Goal: Task Accomplishment & Management: Use online tool/utility

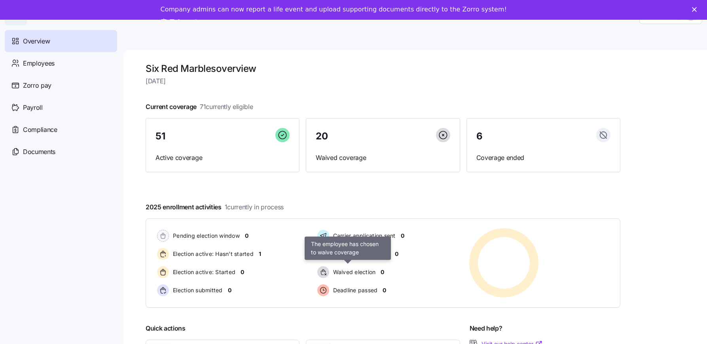
scroll to position [0, 0]
click at [693, 11] on icon "Close" at bounding box center [694, 9] width 5 height 5
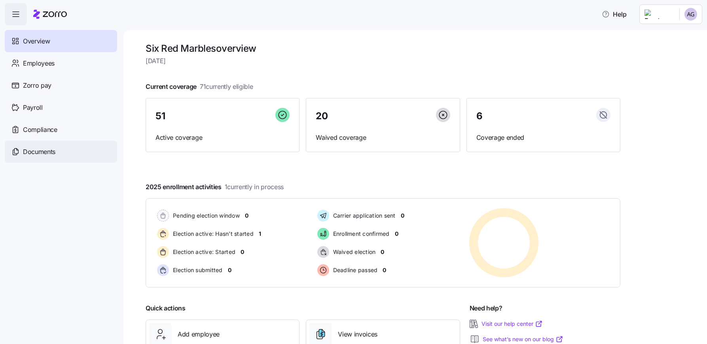
click at [42, 152] on span "Documents" at bounding box center [39, 152] width 32 height 10
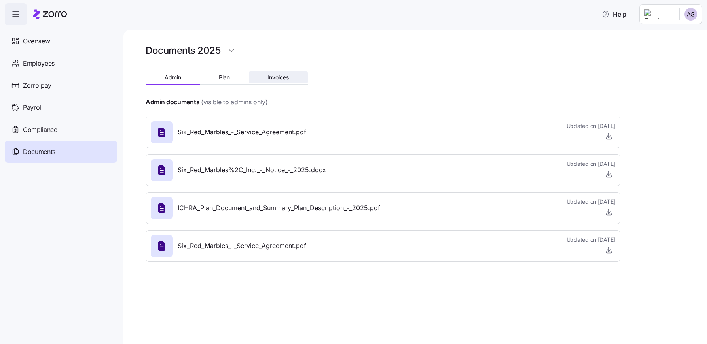
click at [273, 83] on button "Invoices" at bounding box center [278, 78] width 59 height 12
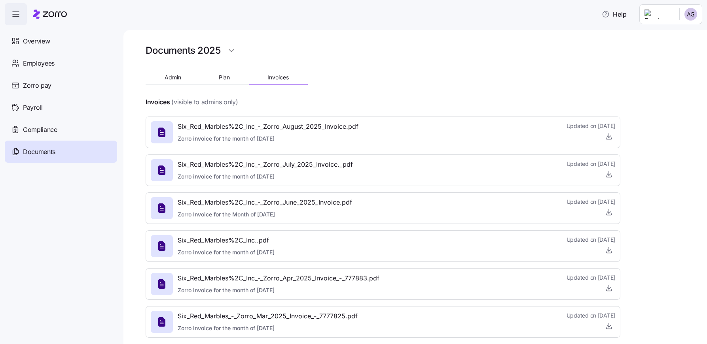
click at [274, 125] on span "Six_Red_Marbles%2C_Inc_-_Zorro_August_2025_Invoice.pdf" at bounding box center [268, 127] width 181 height 10
click at [55, 62] on div "Employees" at bounding box center [61, 63] width 112 height 22
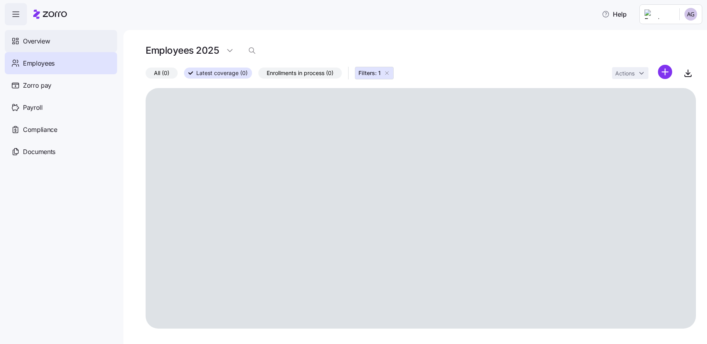
click at [35, 46] on span "Overview" at bounding box center [36, 41] width 27 height 10
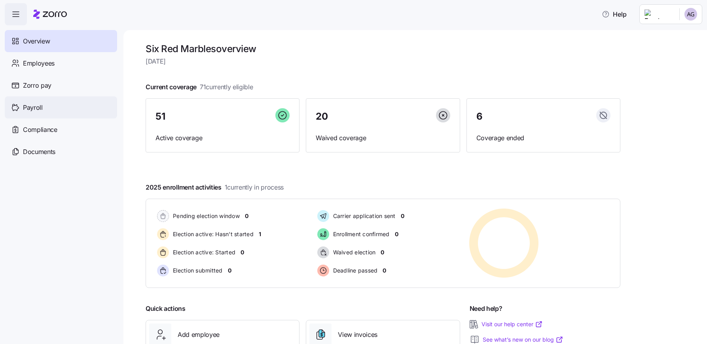
click at [26, 102] on div "Payroll" at bounding box center [61, 107] width 112 height 22
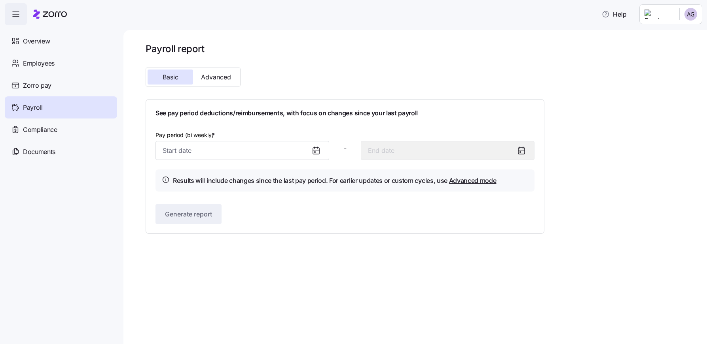
click at [315, 148] on icon at bounding box center [316, 151] width 6 height 6
click at [220, 78] on span "Advanced" at bounding box center [216, 77] width 30 height 6
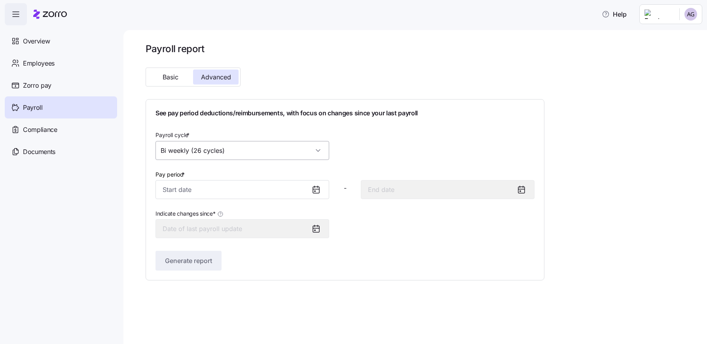
click at [268, 153] on input "Bi weekly (26 cycles)" at bounding box center [242, 150] width 174 height 19
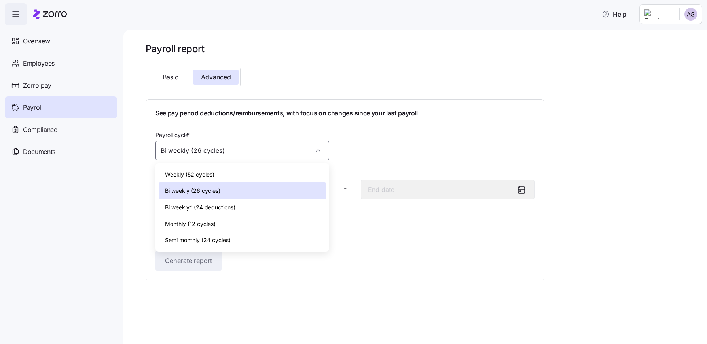
click at [222, 223] on div "Monthly (12 cycles)" at bounding box center [242, 224] width 167 height 17
type input "Monthly (12 cycles)"
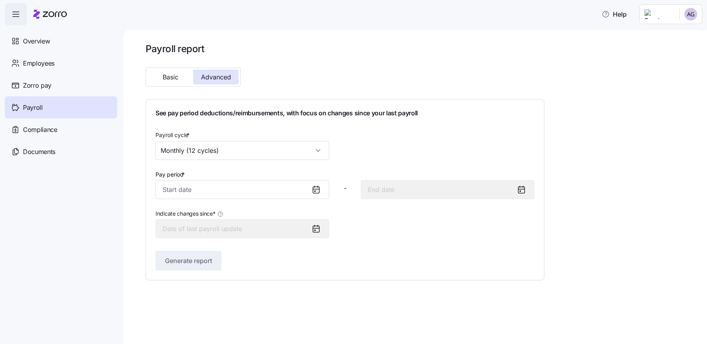
click at [318, 190] on icon at bounding box center [315, 189] width 9 height 9
click at [314, 192] on icon at bounding box center [315, 189] width 9 height 9
click at [237, 149] on input "Monthly (12 cycles)" at bounding box center [242, 150] width 174 height 19
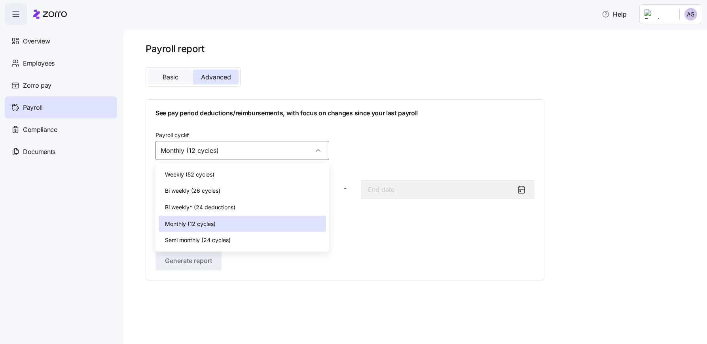
click at [168, 79] on span "Basic" at bounding box center [171, 77] width 16 height 6
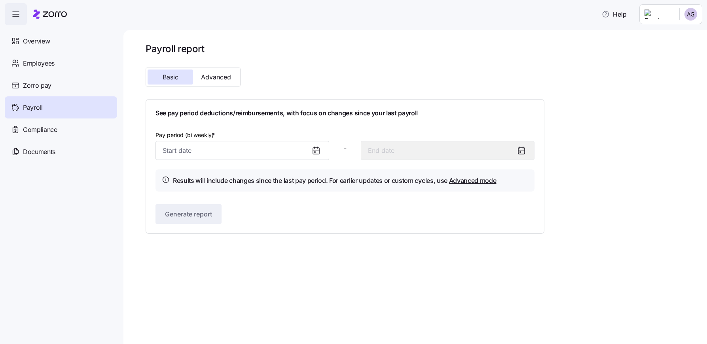
click at [317, 154] on icon at bounding box center [316, 151] width 6 height 6
click at [312, 150] on icon at bounding box center [315, 150] width 9 height 9
click at [172, 150] on input "Pay period (bi weekly) *" at bounding box center [242, 150] width 174 height 19
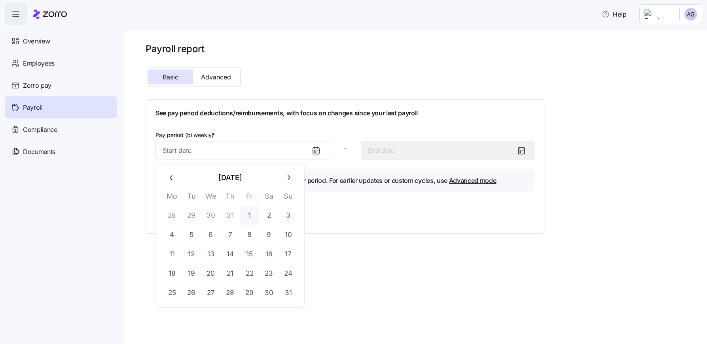
click at [250, 216] on button "1" at bounding box center [249, 215] width 19 height 19
type input "[DATE]"
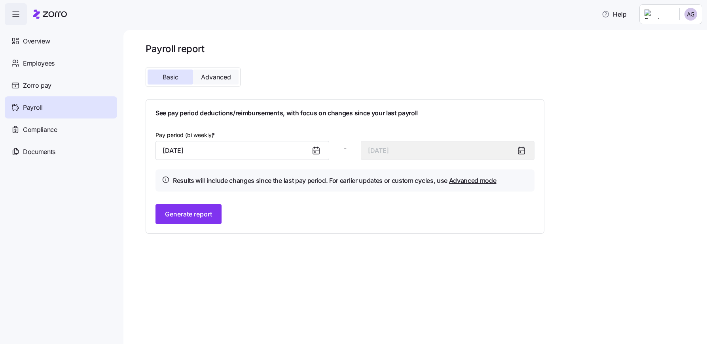
click at [227, 76] on span "Advanced" at bounding box center [216, 77] width 30 height 6
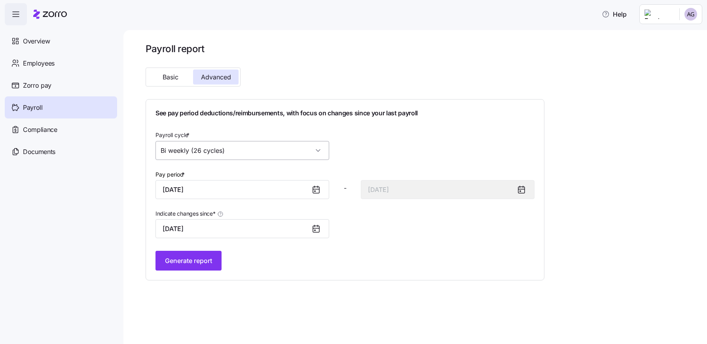
click at [273, 143] on input "Bi weekly (26 cycles)" at bounding box center [242, 150] width 174 height 19
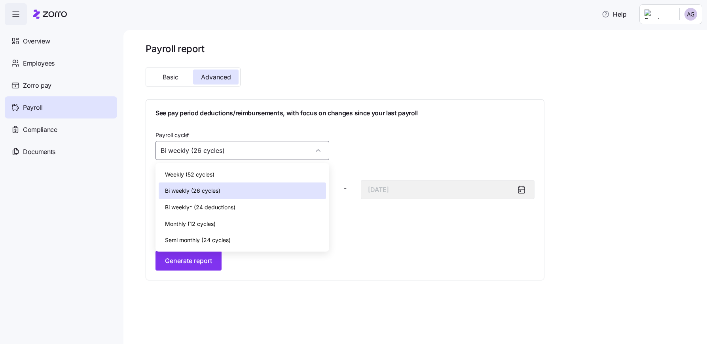
click at [207, 225] on span "Monthly (12 cycles)" at bounding box center [190, 224] width 51 height 9
type input "[DATE]"
type input "Monthly (12 cycles)"
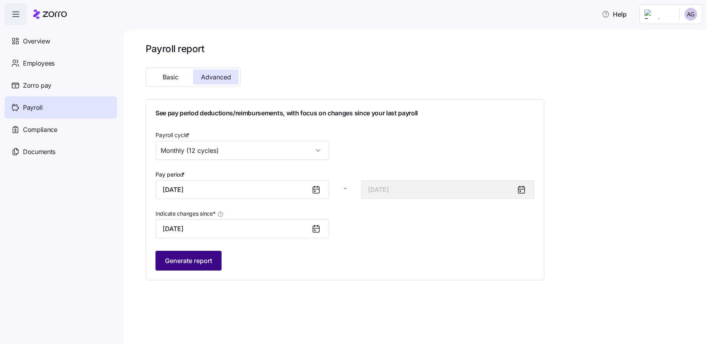
click at [208, 257] on span "Generate report" at bounding box center [188, 260] width 47 height 9
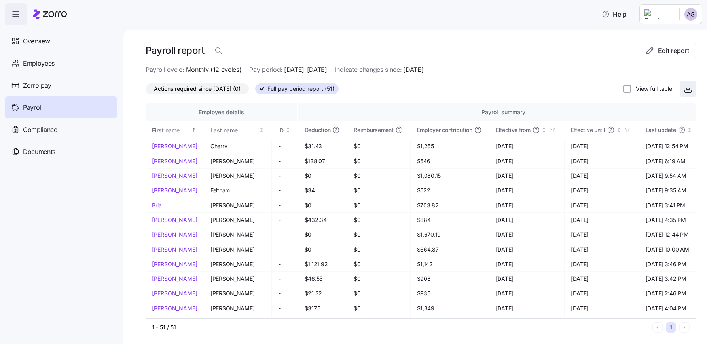
click at [686, 89] on icon "button" at bounding box center [687, 88] width 9 height 9
